Goal: Information Seeking & Learning: Find specific fact

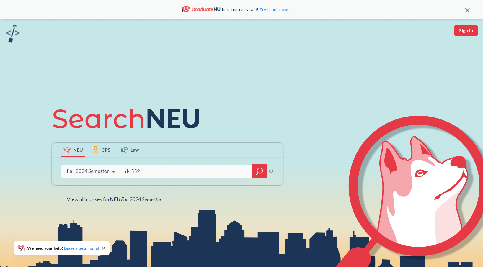
type input "ds 5520"
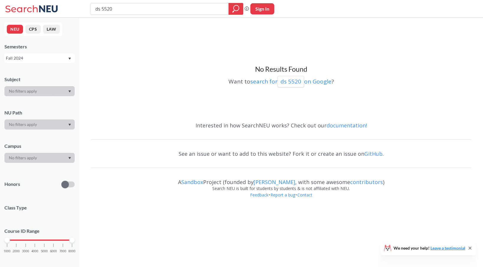
click at [24, 60] on div "Fall 2024" at bounding box center [37, 58] width 62 height 6
click at [24, 86] on div "Summer Full 2025" at bounding box center [39, 81] width 70 height 16
click at [43, 59] on div "Summer Full 2025" at bounding box center [37, 58] width 62 height 6
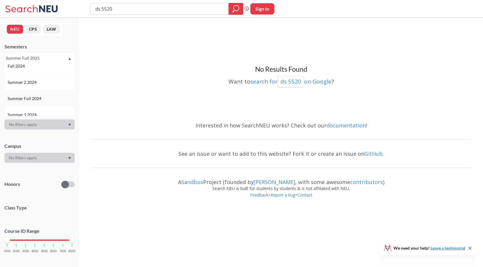
click at [37, 98] on span "Summer Full 2024" at bounding box center [25, 98] width 35 height 6
type input "ds 5220"
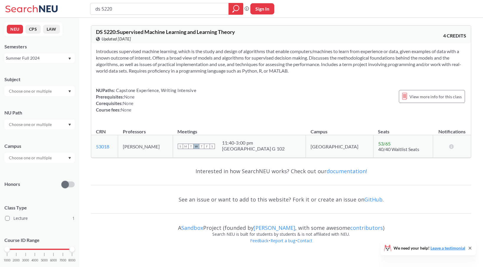
click at [55, 56] on div "Summer Full 2024" at bounding box center [37, 58] width 62 height 6
click at [37, 72] on span "Summer Full 2025" at bounding box center [25, 72] width 35 height 6
click at [134, 11] on input "ds 5220" at bounding box center [160, 9] width 130 height 10
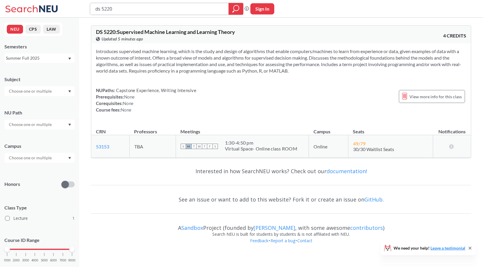
click at [134, 11] on input "ds 5220" at bounding box center [160, 9] width 130 height 10
type input "ppua"
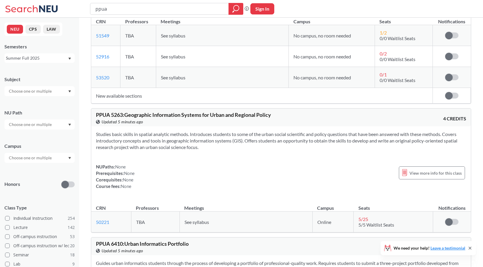
scroll to position [564, 0]
click at [136, 6] on input "ppua" at bounding box center [160, 9] width 130 height 10
paste input "PPUA 5263"
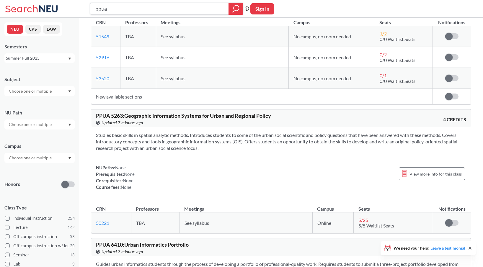
type input "PPUA 5263"
